Goal: Transaction & Acquisition: Register for event/course

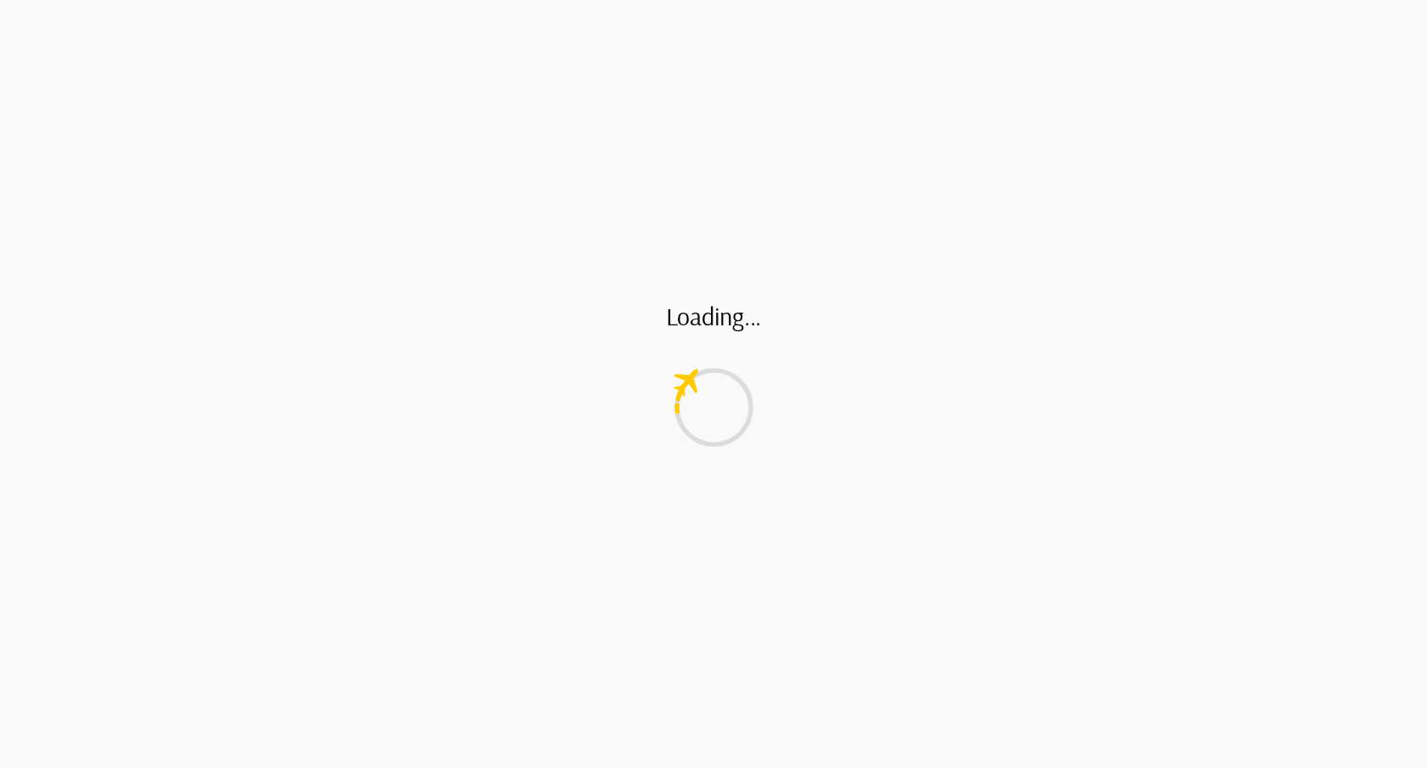
scroll to position [1, 0]
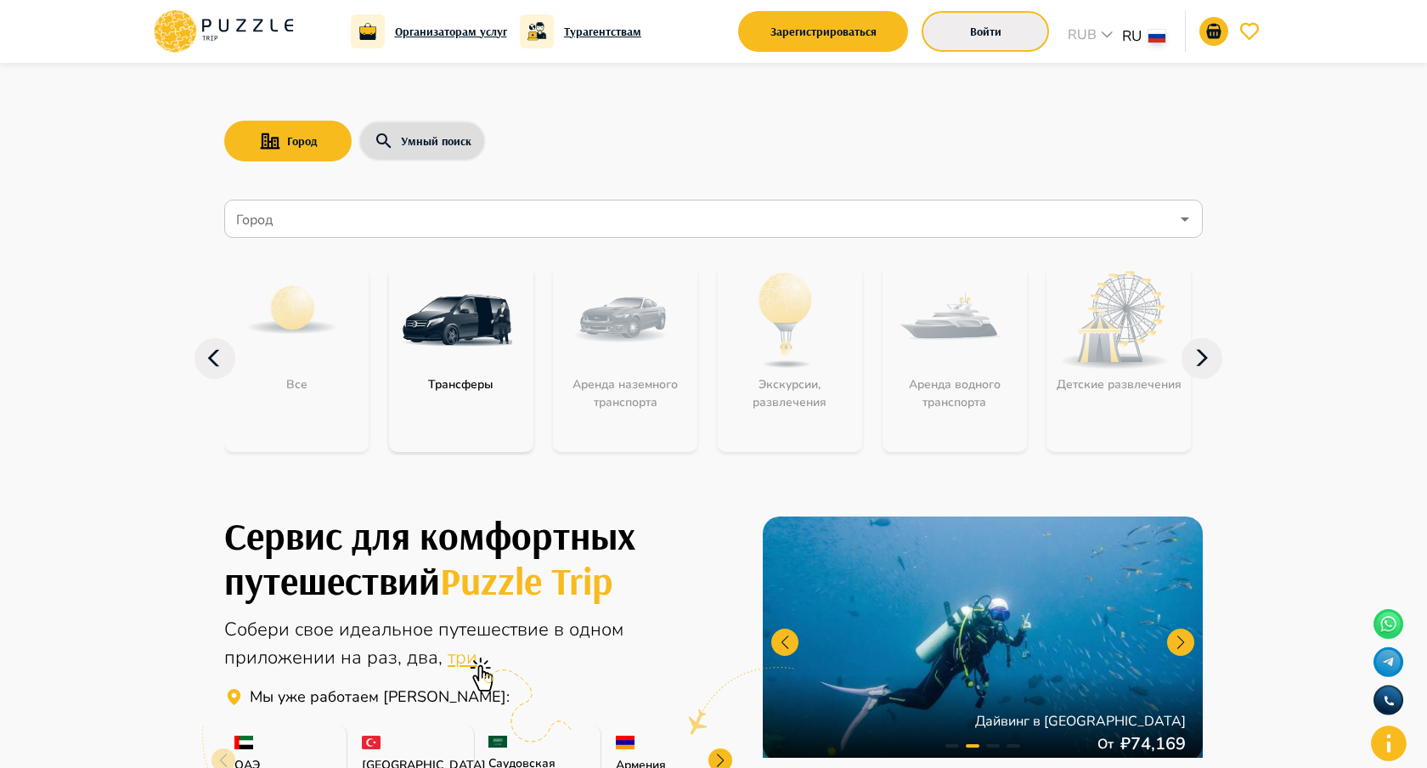
click at [965, 43] on button "Войти" at bounding box center [984, 31] width 127 height 41
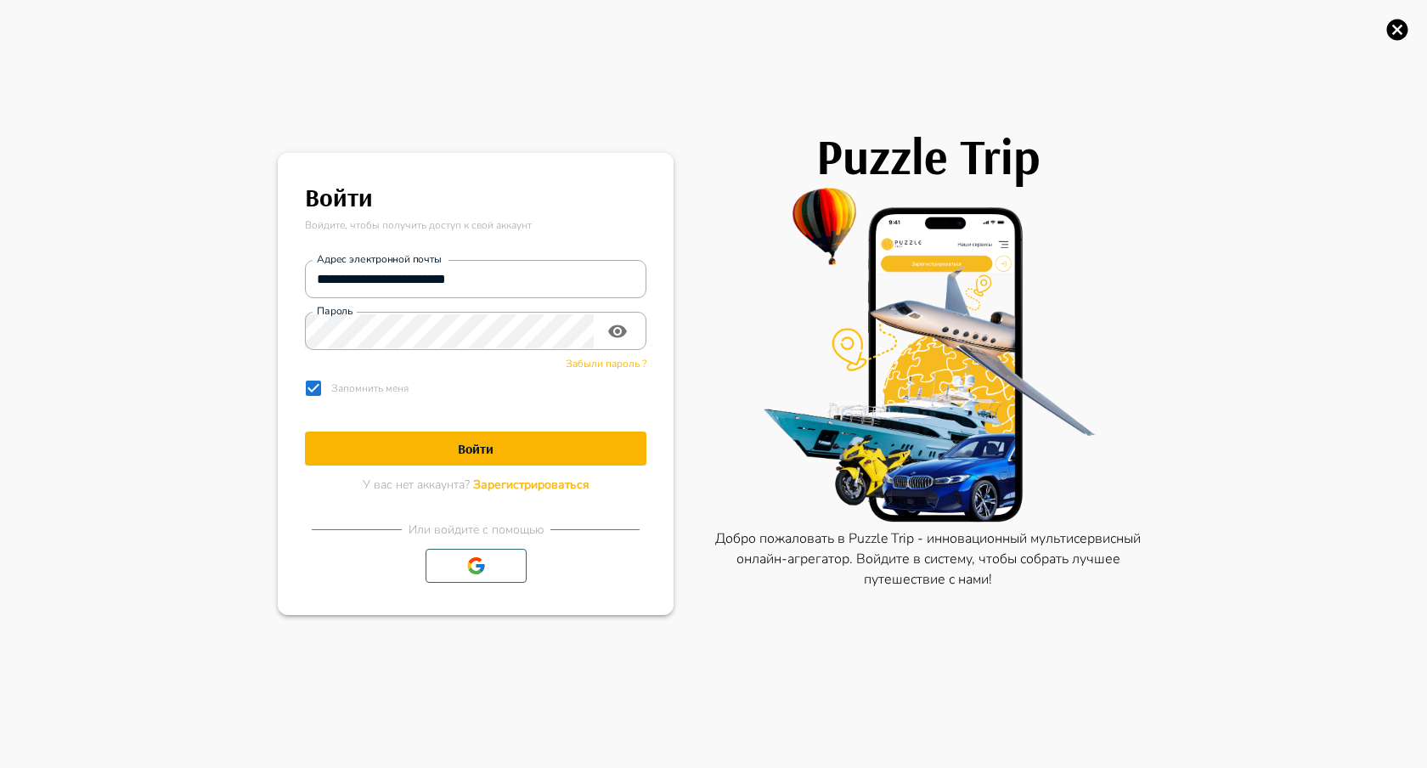
click at [623, 358] on span "Забыли пароль ?" at bounding box center [606, 364] width 81 height 14
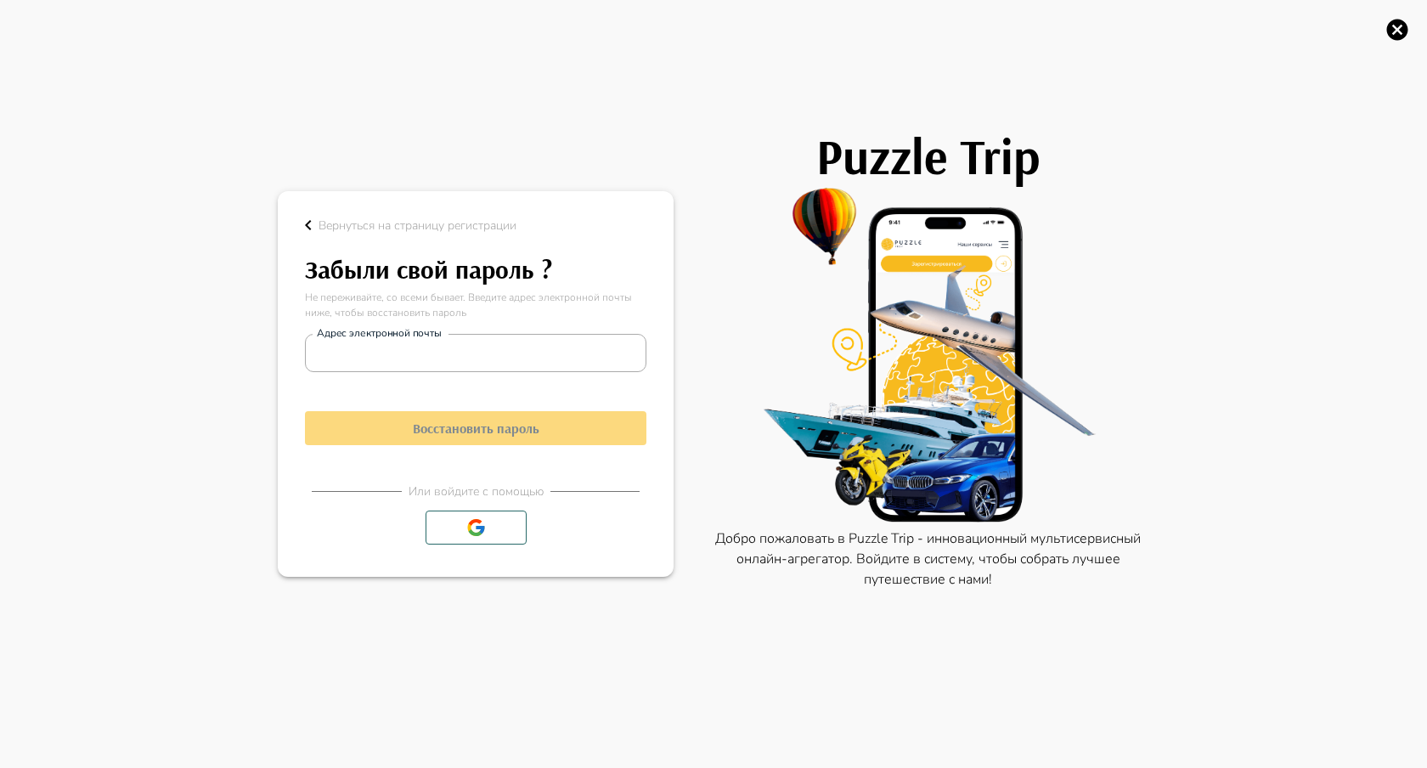
click at [318, 215] on button "Вернуться на страницу регистрации" at bounding box center [407, 225] width 218 height 20
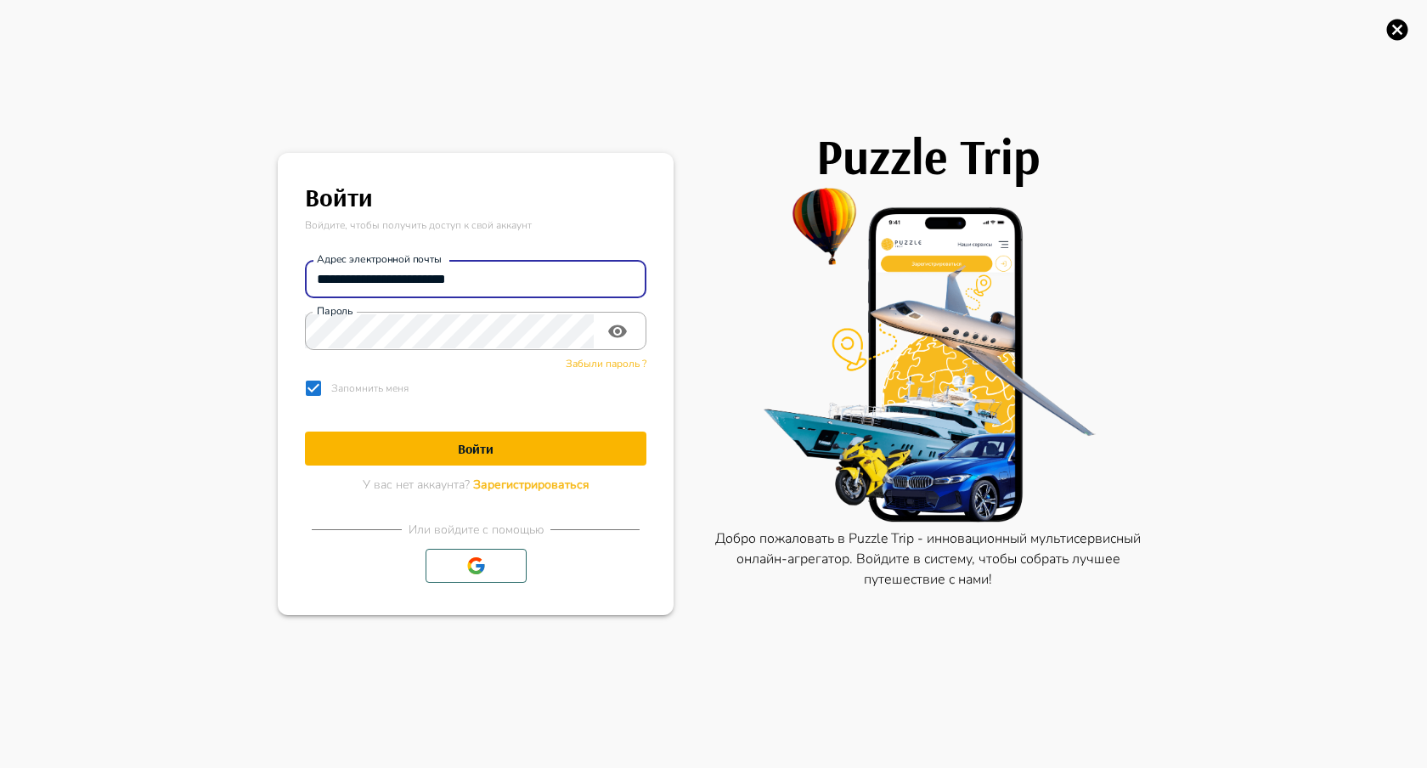
click at [497, 281] on input "**********" at bounding box center [475, 279] width 341 height 34
click at [693, 275] on div "Puzzle Trip Добро пожаловать в Puzzle Trip - инновационный мультисервисный онла…" at bounding box center [911, 384] width 476 height 768
click at [294, 388] on main "**********" at bounding box center [476, 384] width 382 height 448
click at [1389, 31] on icon "button" at bounding box center [1397, 30] width 21 height 21
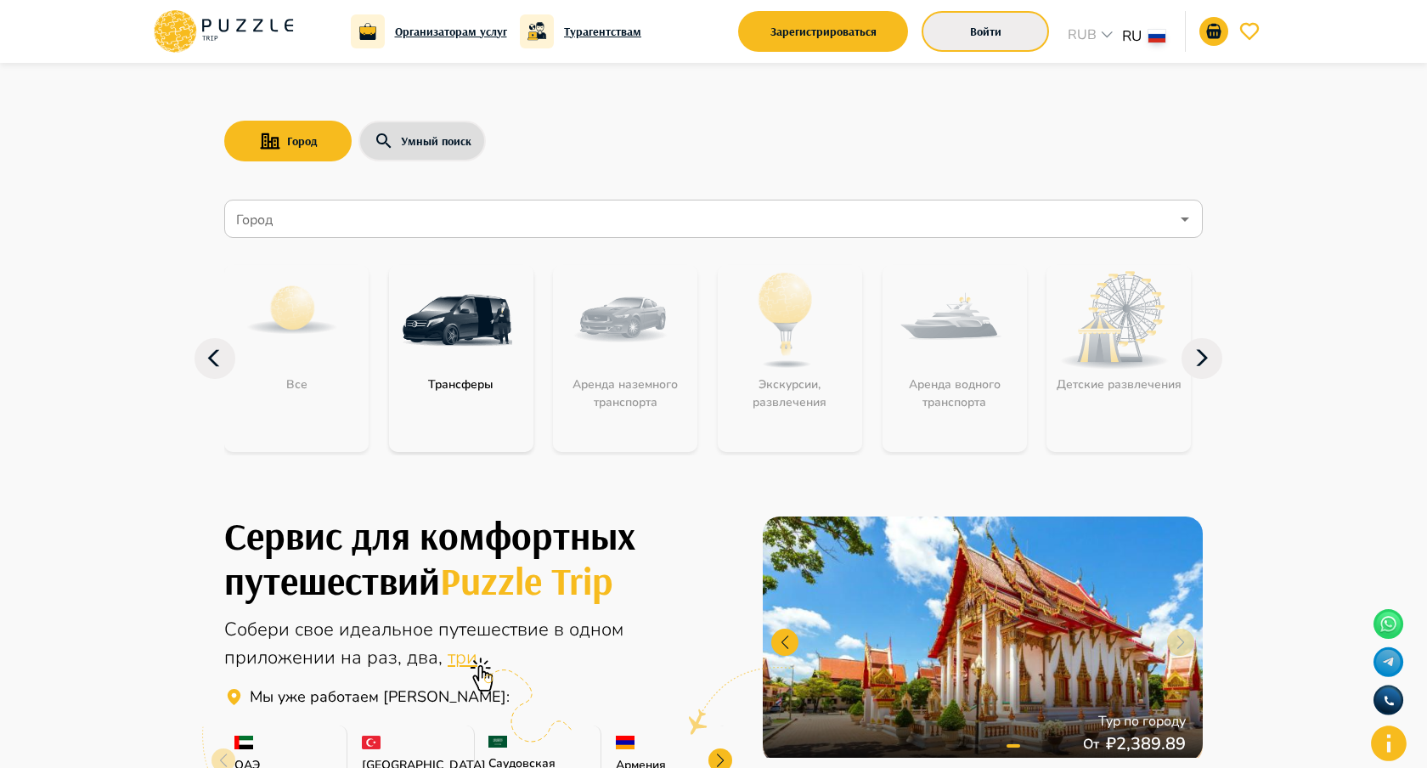
click at [955, 15] on button "Войти" at bounding box center [984, 31] width 127 height 41
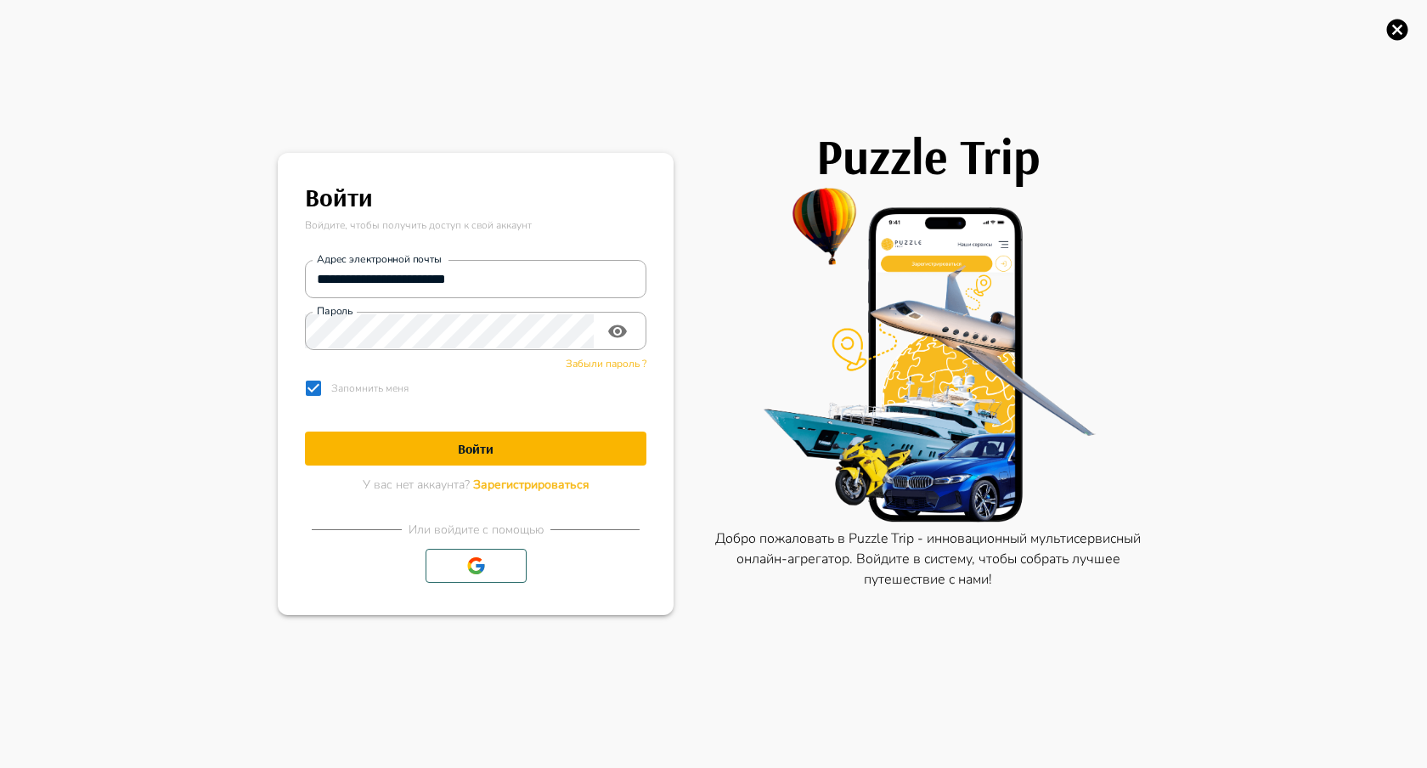
click at [870, 18] on div "Puzzle Trip Добро пожаловать в Puzzle Trip - инновационный мультисервисный онла…" at bounding box center [911, 384] width 476 height 768
click at [1384, 34] on icon "button" at bounding box center [1396, 29] width 25 height 25
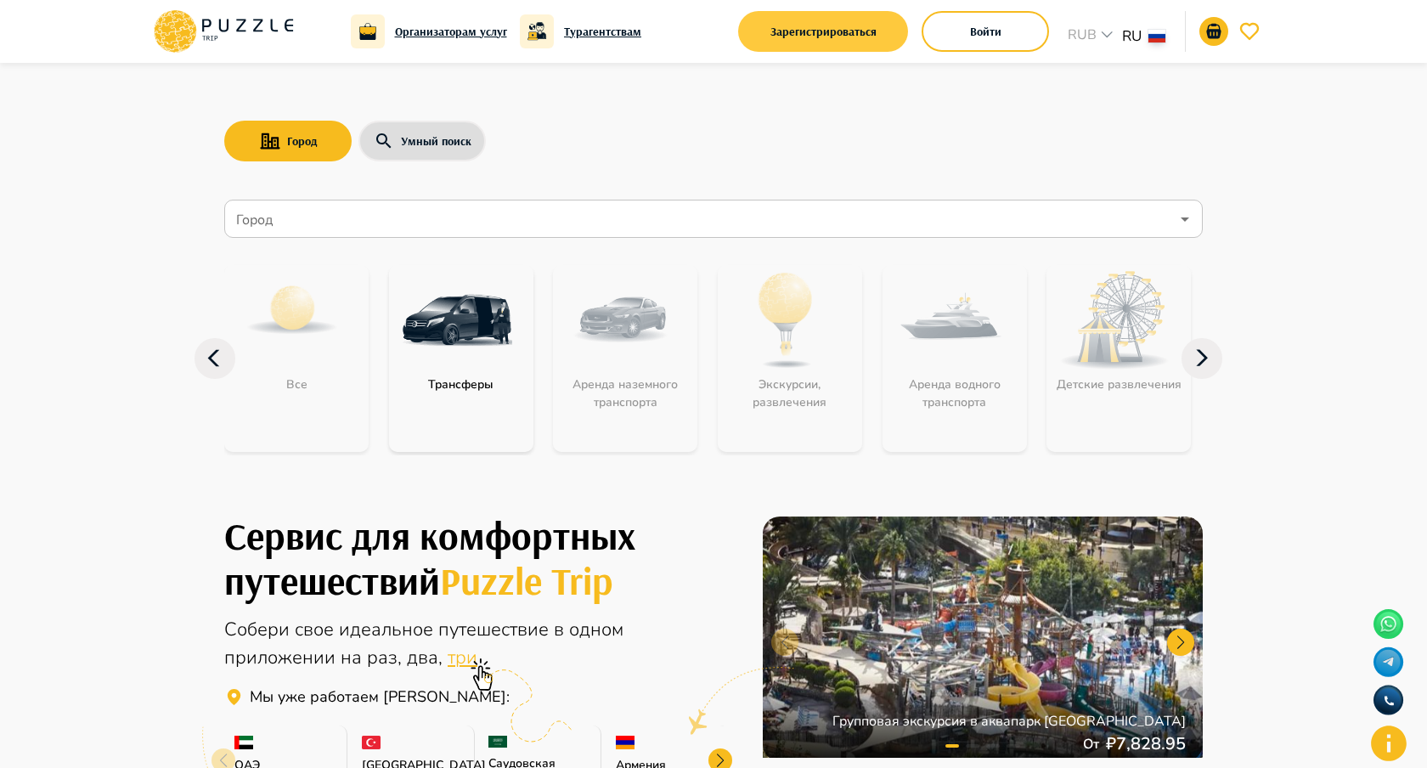
click at [878, 40] on button "Зарегистрироваться" at bounding box center [823, 31] width 170 height 41
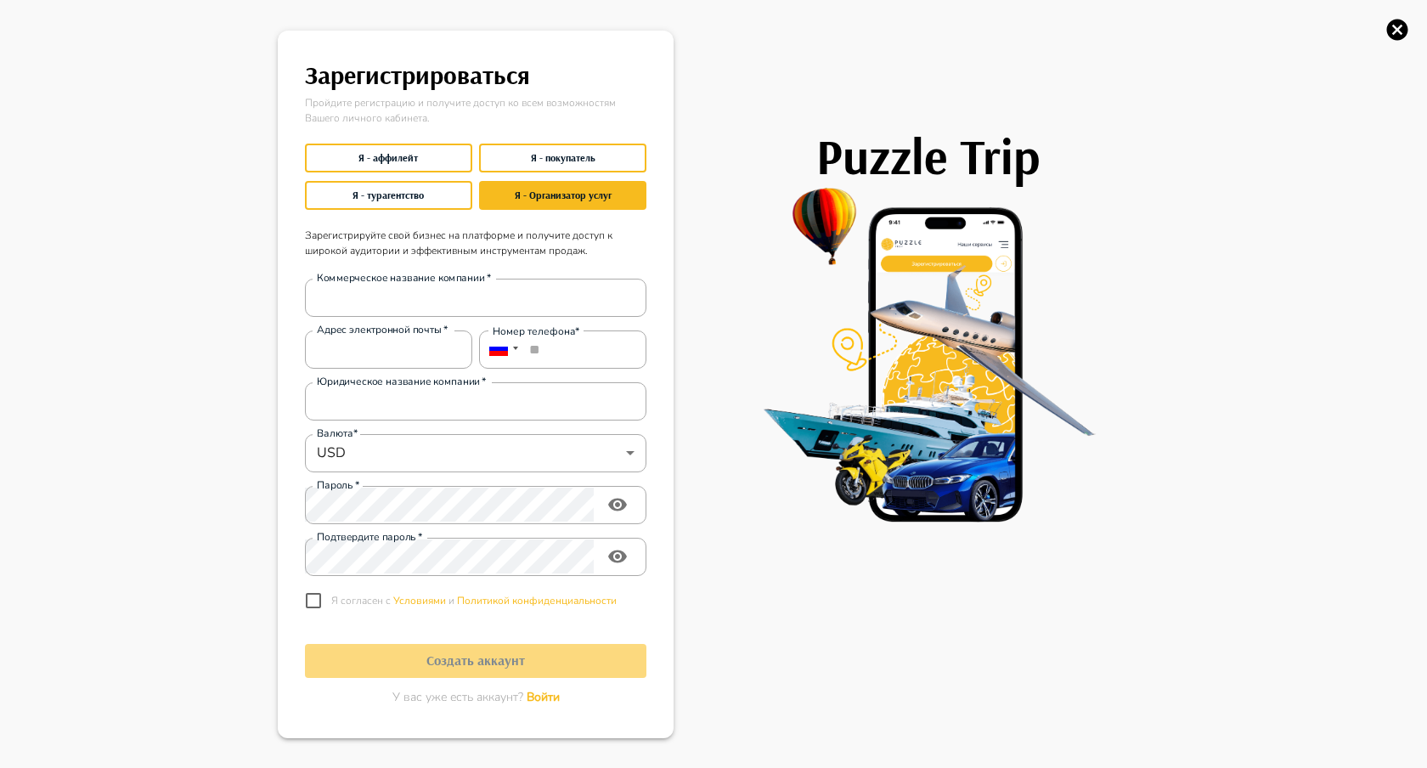
type input "**********"
click at [527, 603] on span "Политикой конфиденциальности" at bounding box center [537, 601] width 160 height 14
click at [301, 564] on div "Подтвердите пароль   * Подтвердите пароль   *" at bounding box center [472, 553] width 348 height 45
click at [504, 290] on input "Коммерческое название компании   *" at bounding box center [475, 297] width 341 height 34
click at [876, 408] on img at bounding box center [928, 355] width 442 height 340
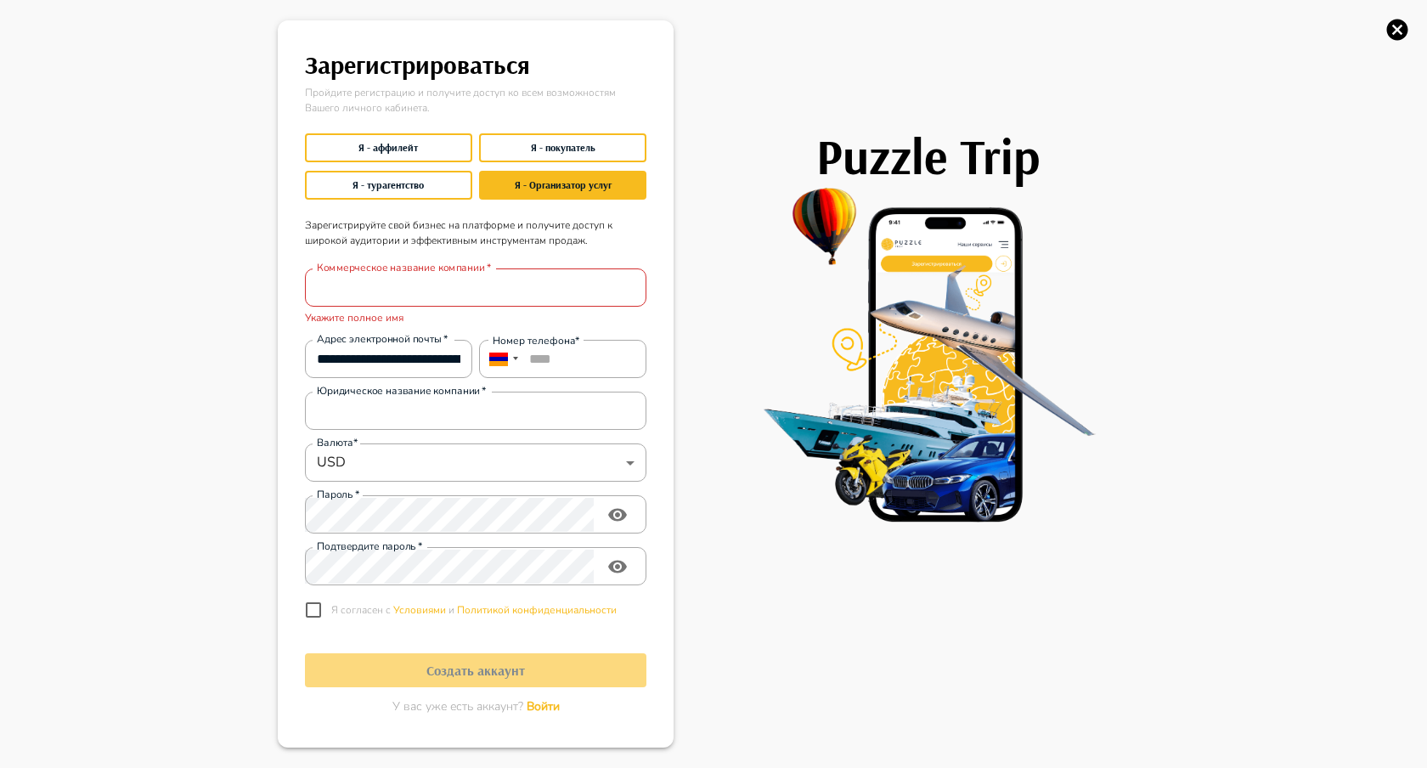
click at [403, 245] on p "Зарегистрируйте свой бизнес на платформе и получите доступ к широкой аудитории …" at bounding box center [475, 233] width 341 height 58
click at [404, 244] on p "Зарегистрируйте свой бизнес на платформе и получите доступ к широкой аудитории …" at bounding box center [475, 233] width 341 height 58
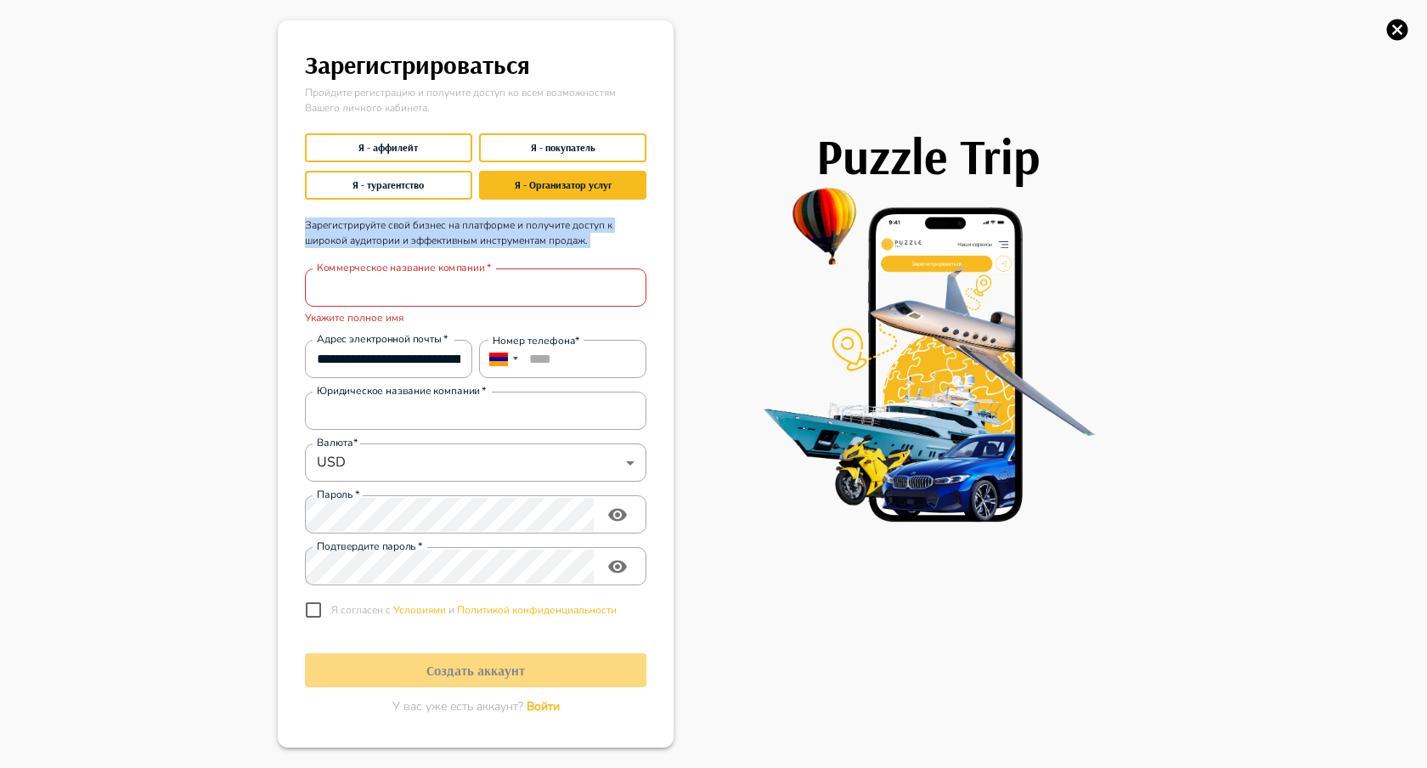
click at [404, 244] on p "Зарегистрируйте свой бизнес на платформе и получите доступ к широкой аудитории …" at bounding box center [475, 233] width 341 height 58
click at [665, 194] on main "**********" at bounding box center [476, 384] width 382 height 714
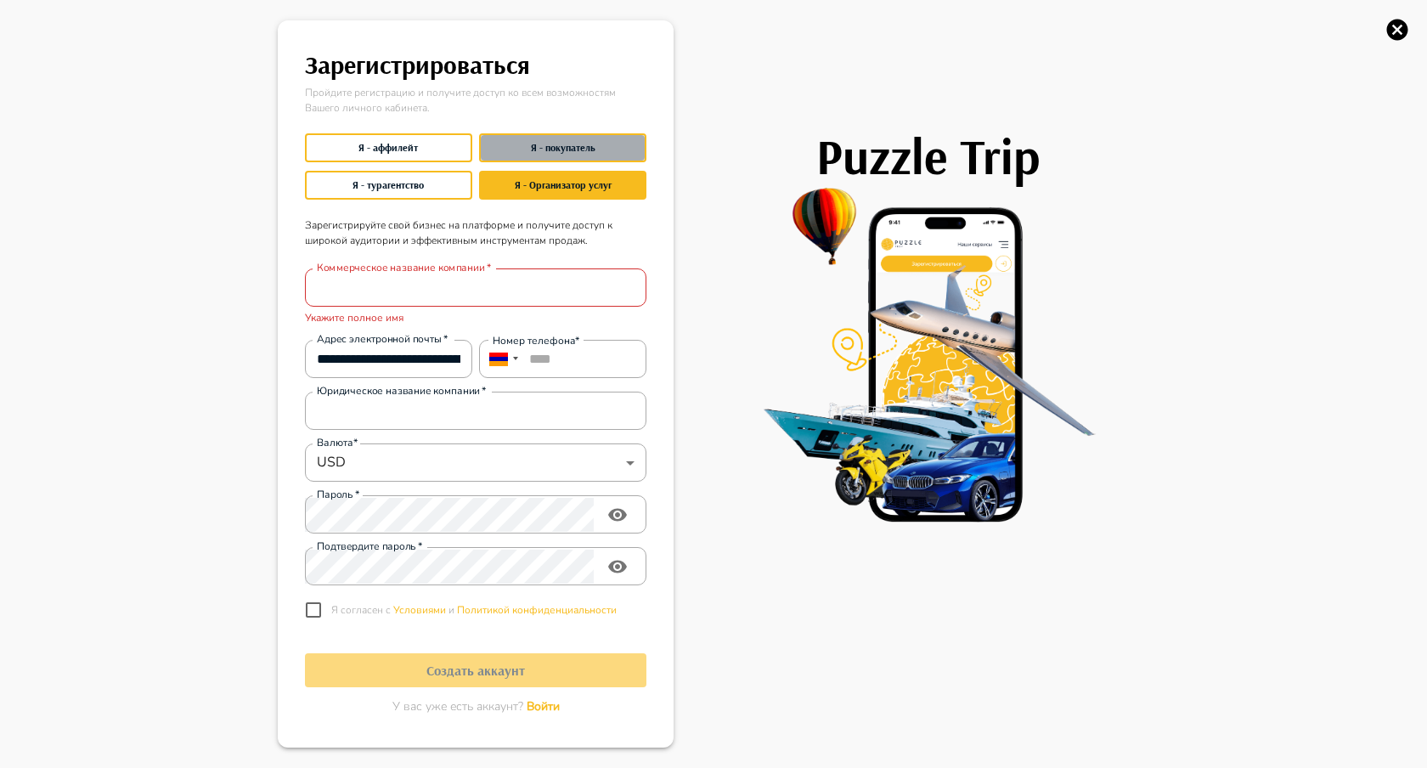
click at [608, 135] on button "Я - покупатель" at bounding box center [562, 147] width 167 height 29
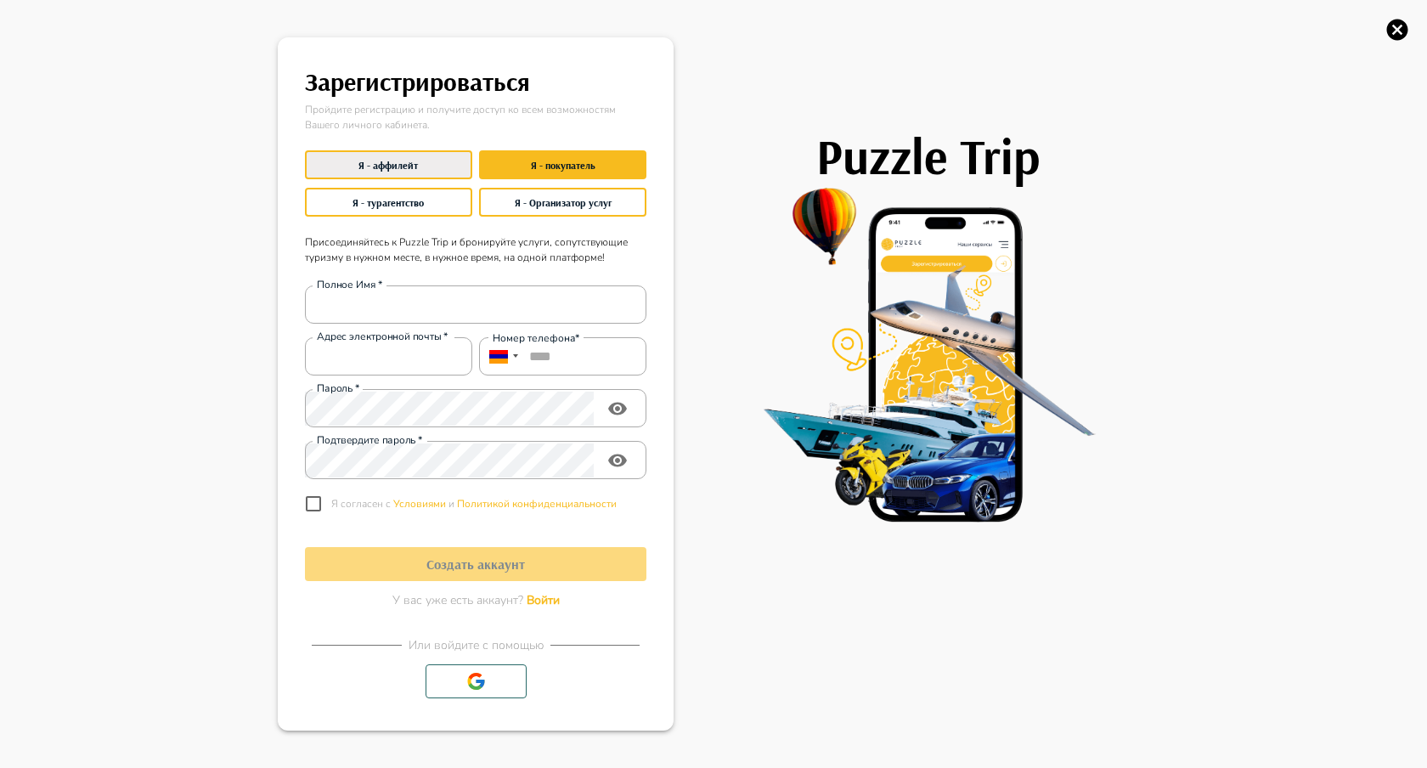
click at [426, 162] on button "Я - аффилейт" at bounding box center [388, 164] width 167 height 29
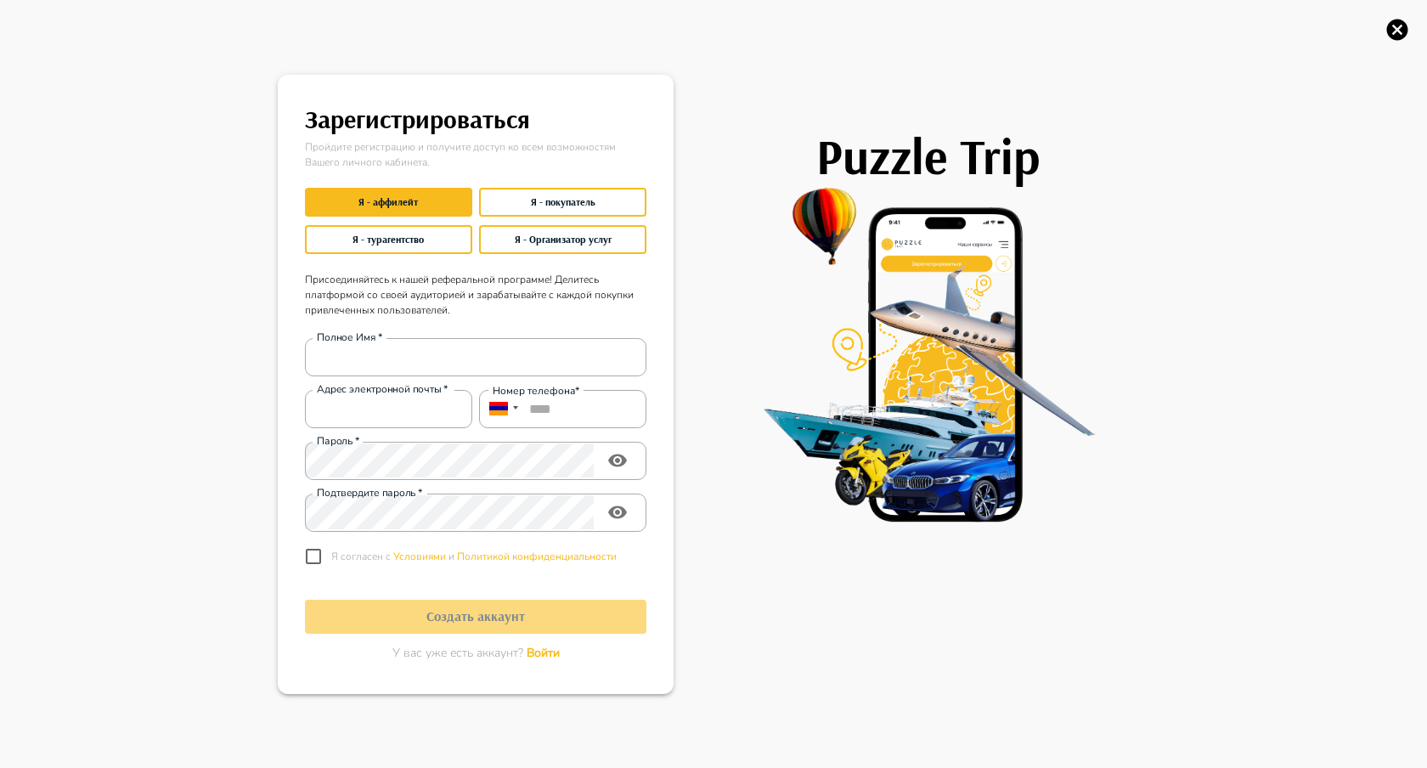
click at [429, 221] on div "Я - турагентство" at bounding box center [388, 239] width 167 height 37
click at [429, 240] on button "Я - турагентство" at bounding box center [388, 239] width 167 height 29
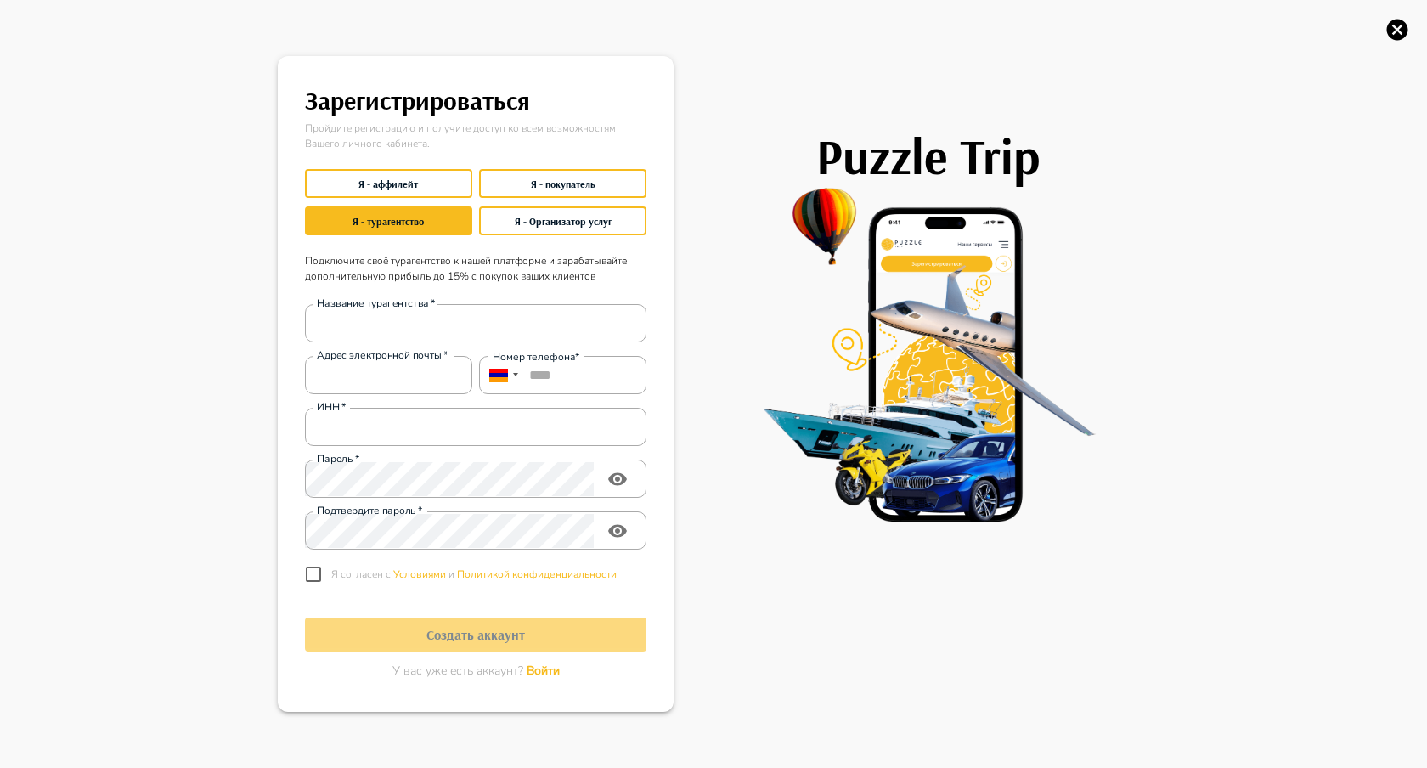
click at [552, 255] on p "Подключите своё турагентство к нашей платформе и зарабатывайте дополнительную п…" at bounding box center [475, 268] width 341 height 58
click at [553, 238] on div "Я - Организатор услуг" at bounding box center [562, 220] width 167 height 37
click at [1401, 36] on icon "button" at bounding box center [1397, 30] width 21 height 21
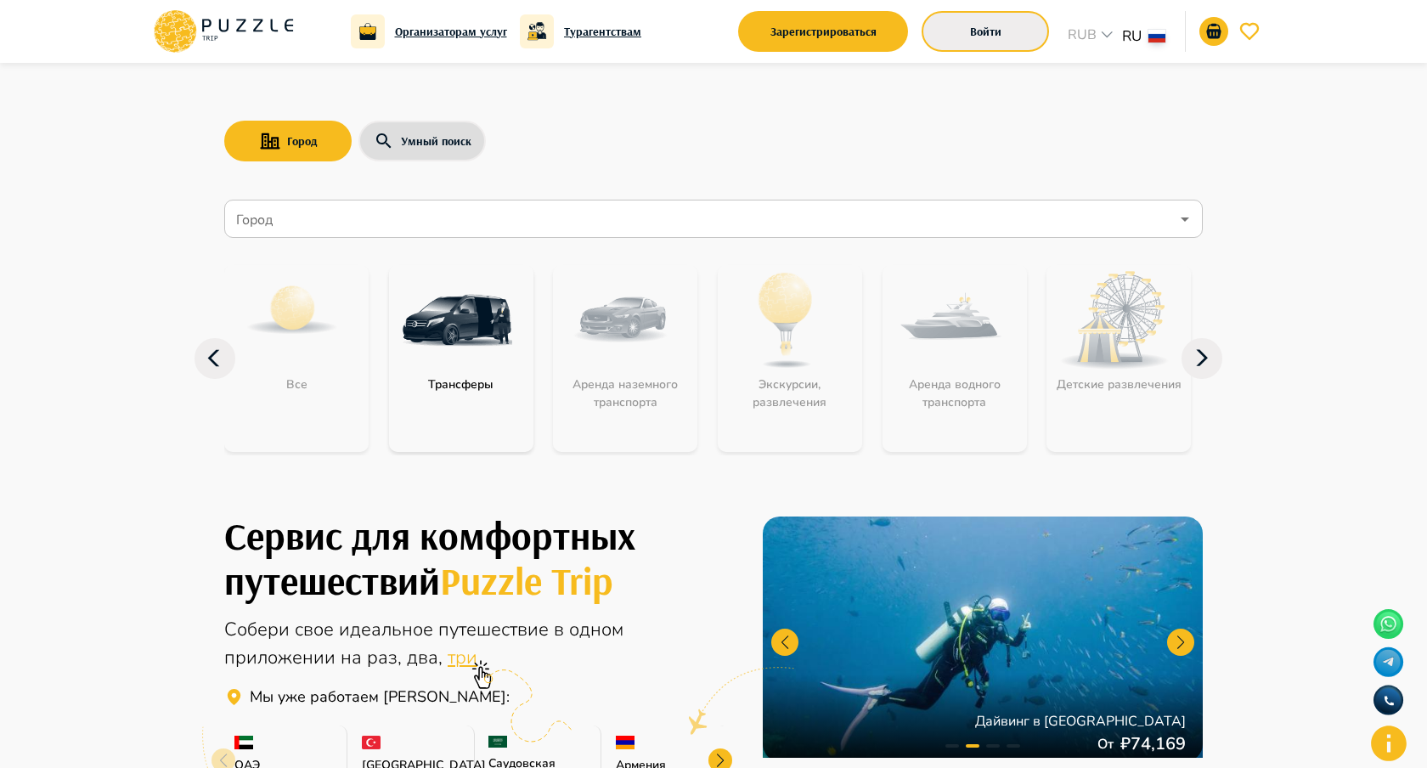
click at [966, 31] on button "Войти" at bounding box center [984, 31] width 127 height 41
